Goal: Entertainment & Leisure: Consume media (video, audio)

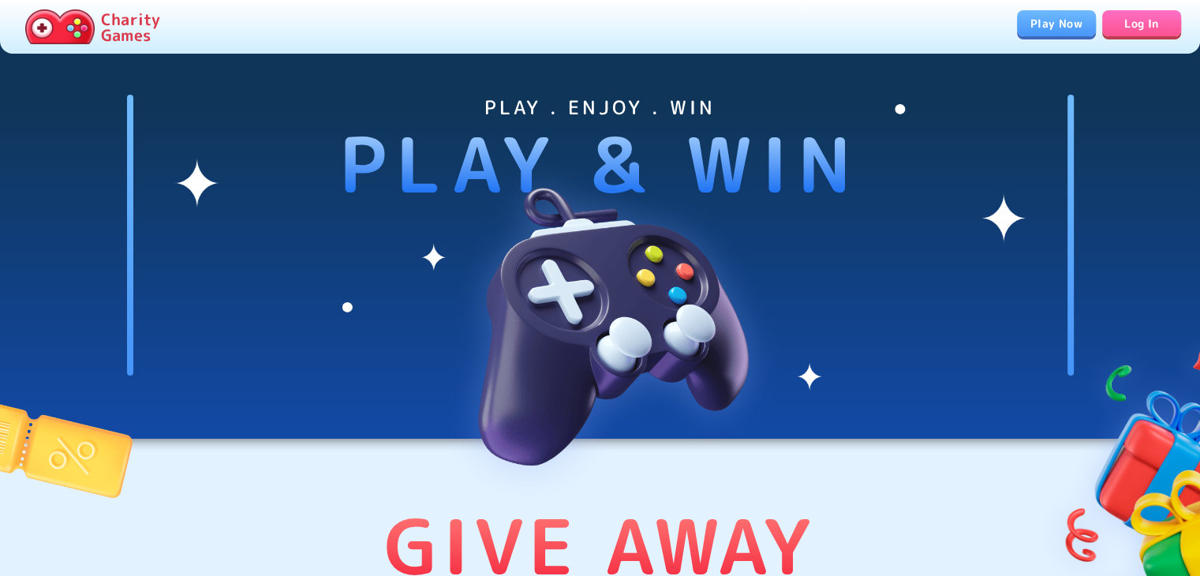
click at [1041, 33] on link "Play Now" at bounding box center [1056, 23] width 79 height 26
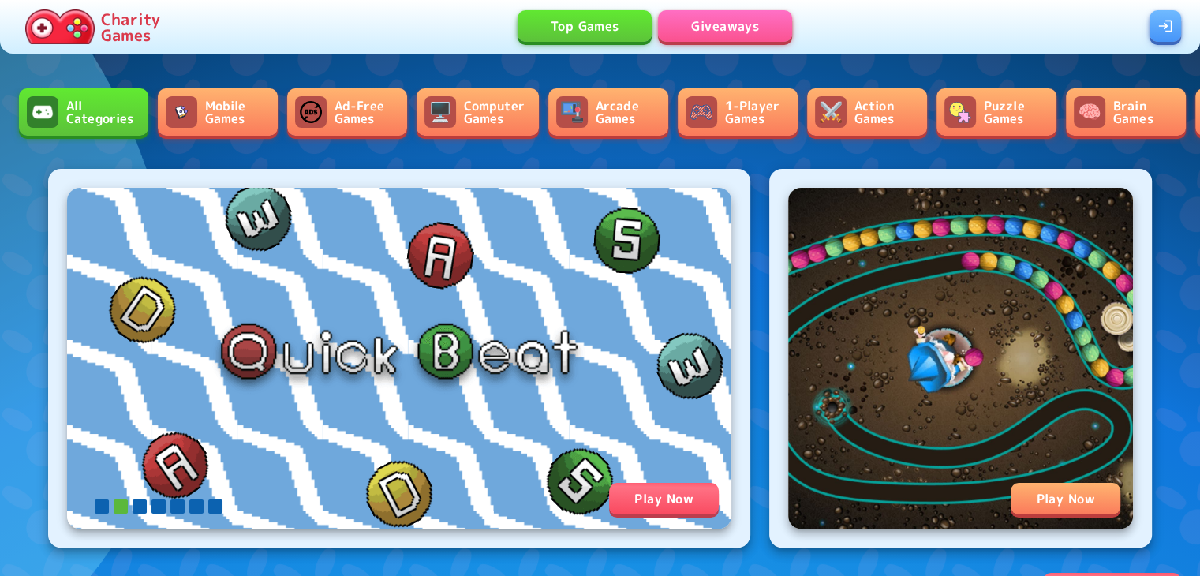
click at [366, 95] on link "Ad-Free Games" at bounding box center [347, 111] width 120 height 47
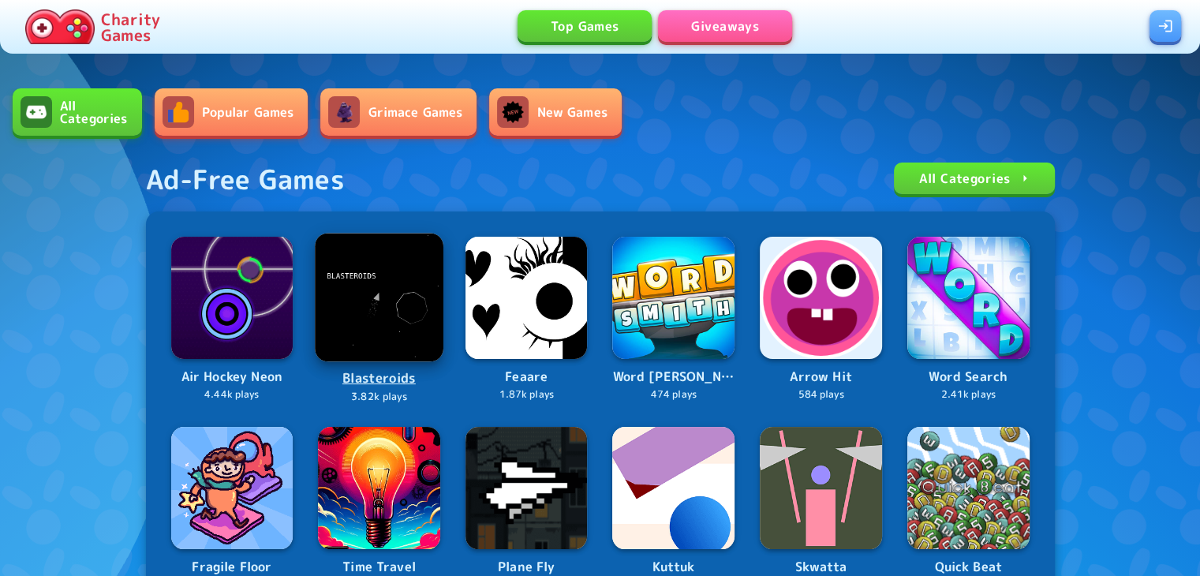
click at [407, 271] on img at bounding box center [379, 297] width 128 height 128
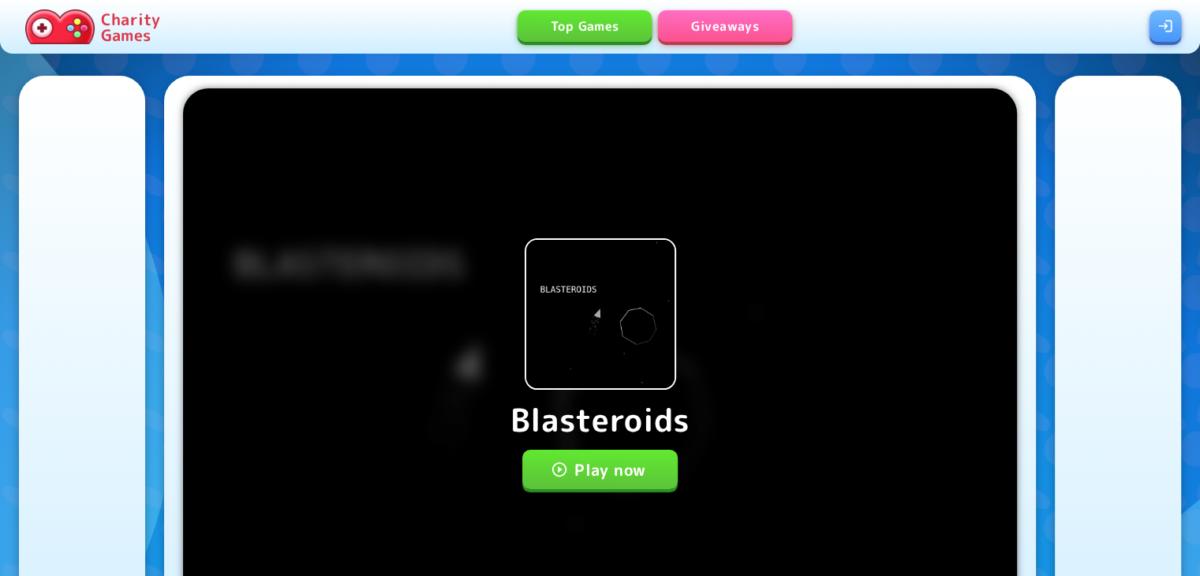
click at [583, 464] on button "Play now" at bounding box center [599, 469] width 155 height 39
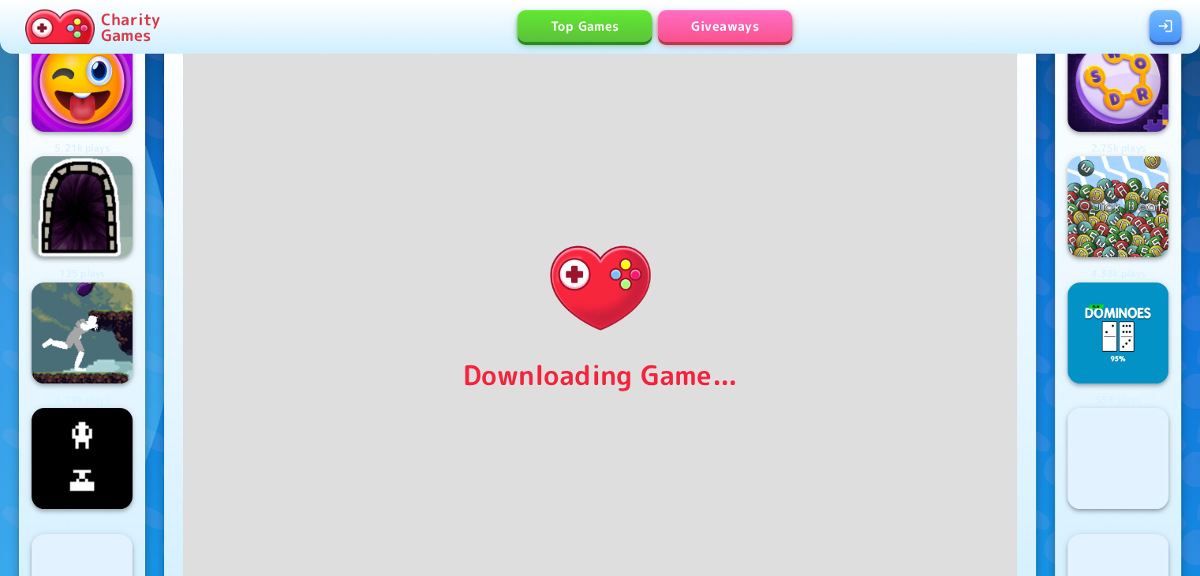
scroll to position [30, 0]
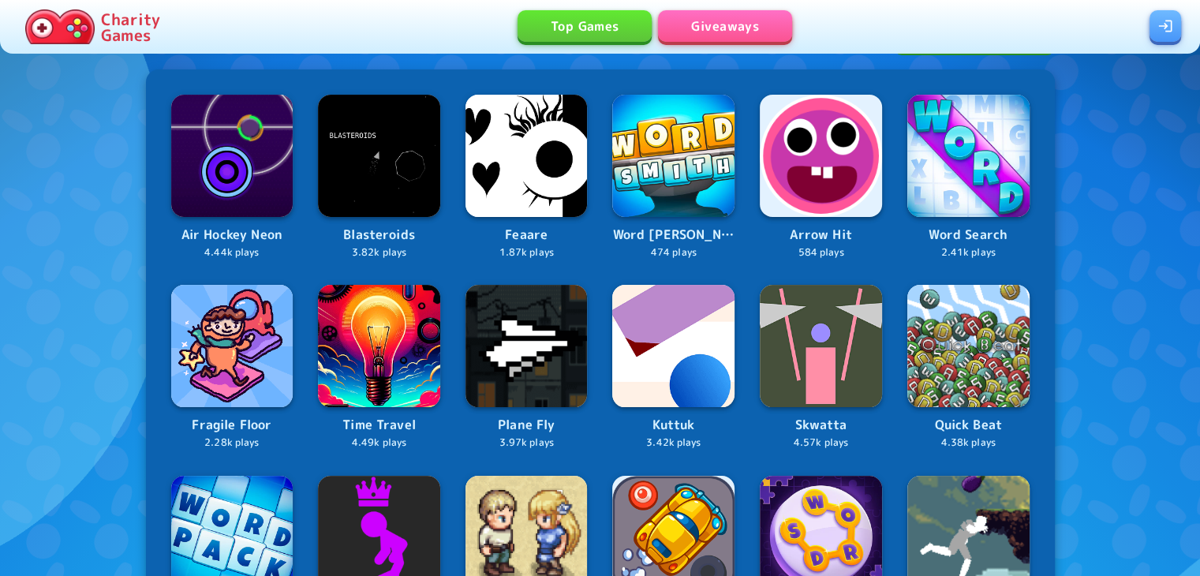
scroll to position [158, 0]
